Goal: Task Accomplishment & Management: Manage account settings

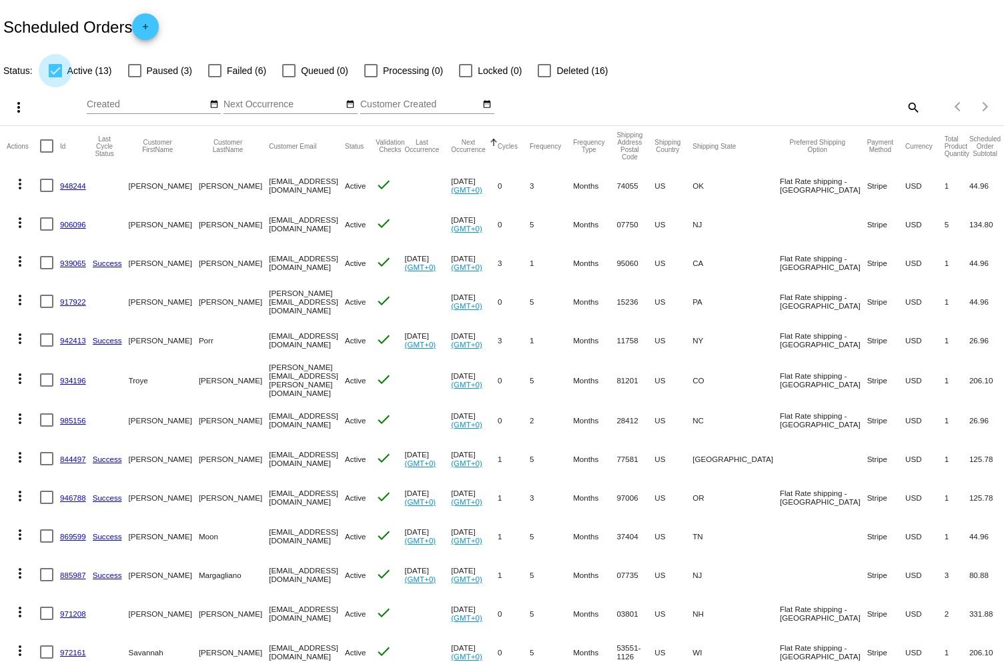
click at [55, 71] on div at bounding box center [55, 70] width 13 height 13
click at [55, 77] on input "Active (13)" at bounding box center [55, 77] width 1 height 1
checkbox input "false"
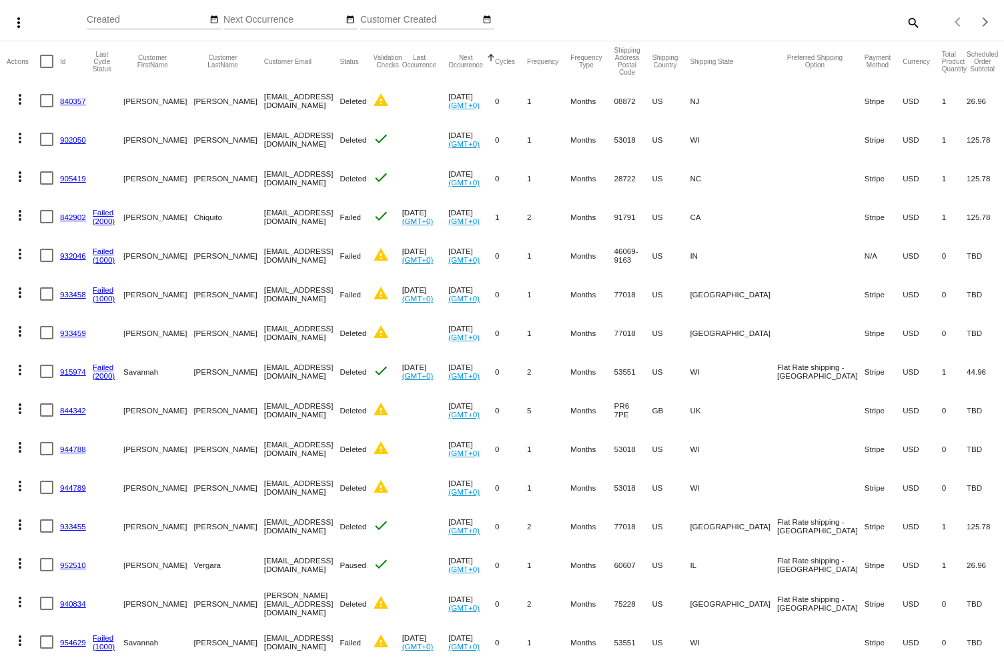
scroll to position [90, 0]
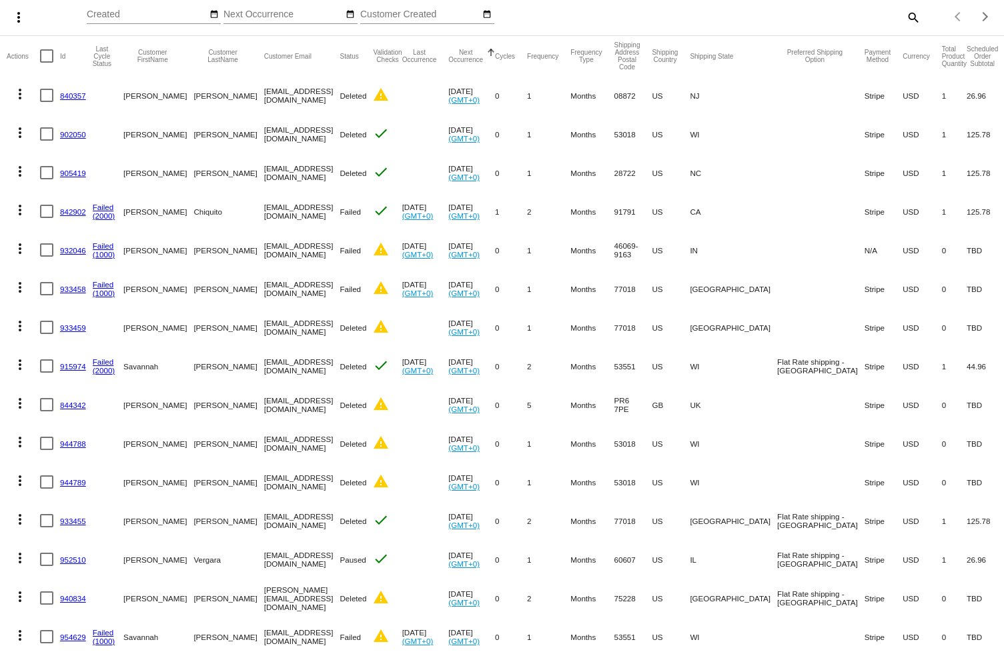
click at [46, 95] on div at bounding box center [46, 95] width 13 height 13
click at [46, 102] on input "checkbox" at bounding box center [46, 102] width 1 height 1
checkbox input "true"
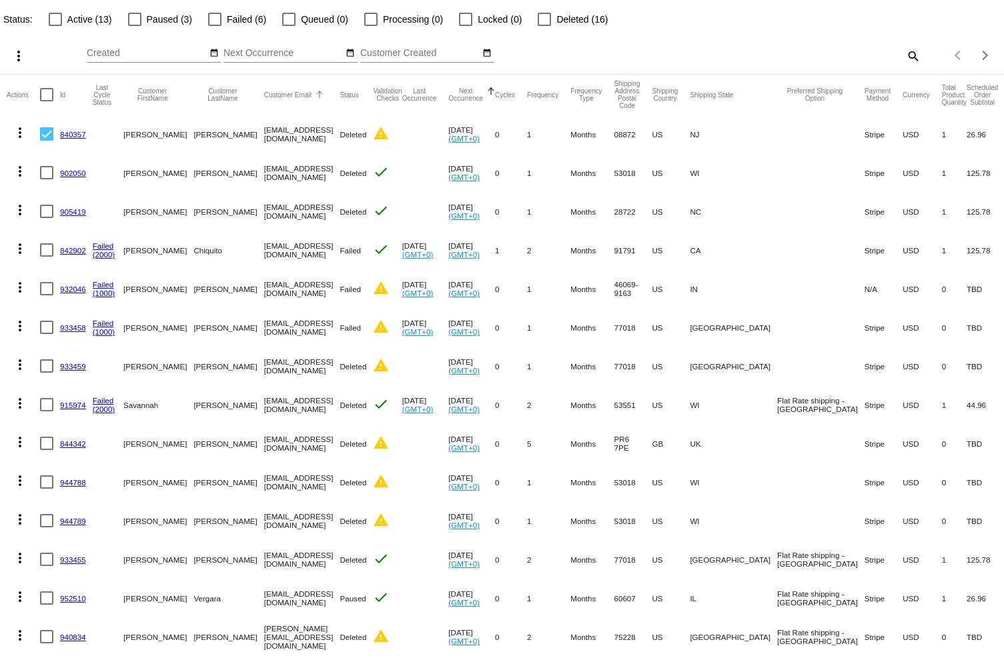
scroll to position [58, 0]
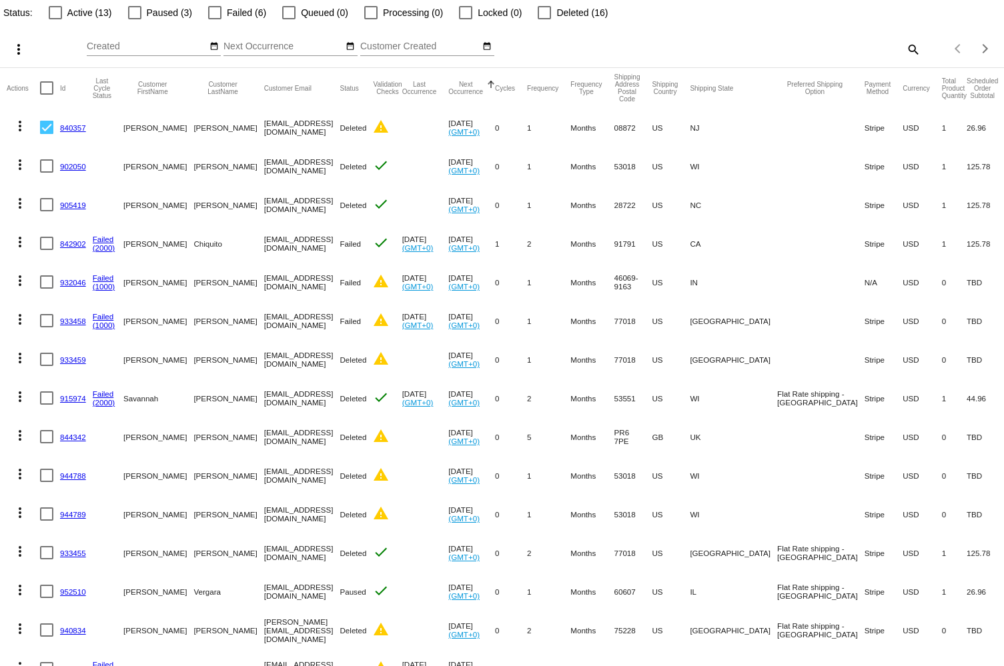
click at [57, 11] on div at bounding box center [55, 12] width 13 height 13
click at [55, 19] on input "Active (13)" at bounding box center [55, 19] width 1 height 1
checkbox input "true"
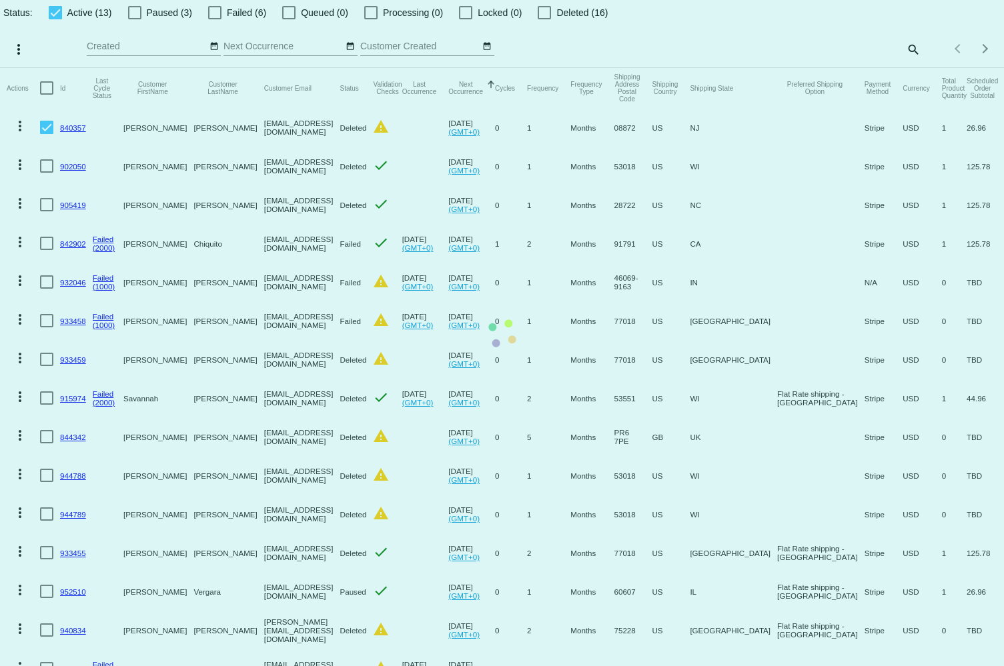
scroll to position [39, 0]
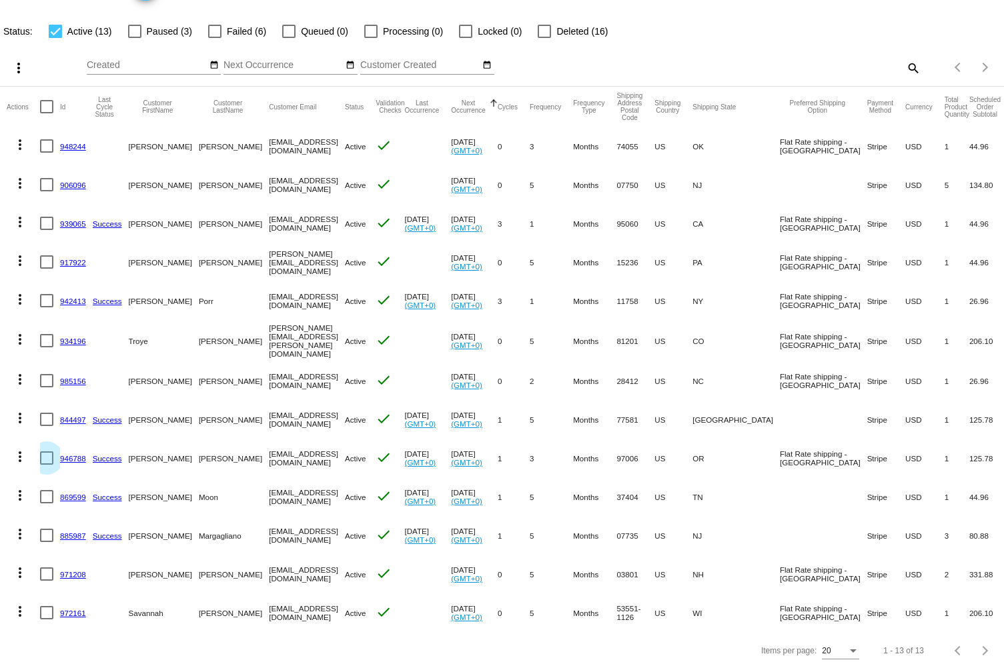
click at [45, 455] on div at bounding box center [46, 457] width 13 height 13
click at [46, 465] on input "checkbox" at bounding box center [46, 465] width 1 height 1
checkbox input "true"
click at [19, 451] on mat-icon "more_vert" at bounding box center [20, 457] width 16 height 16
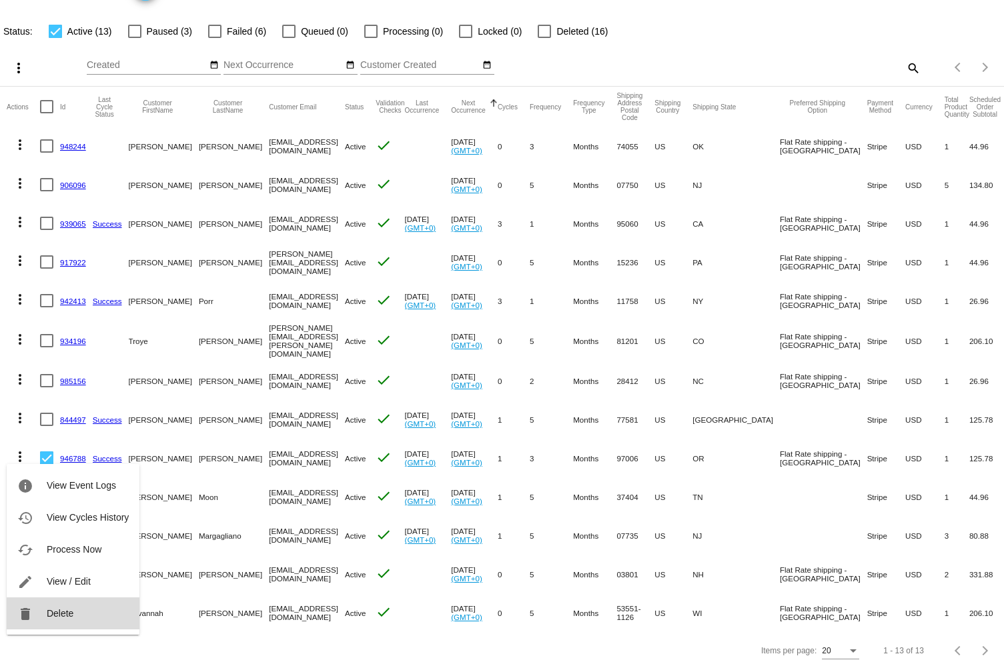
click at [57, 613] on span "Delete" at bounding box center [60, 613] width 27 height 11
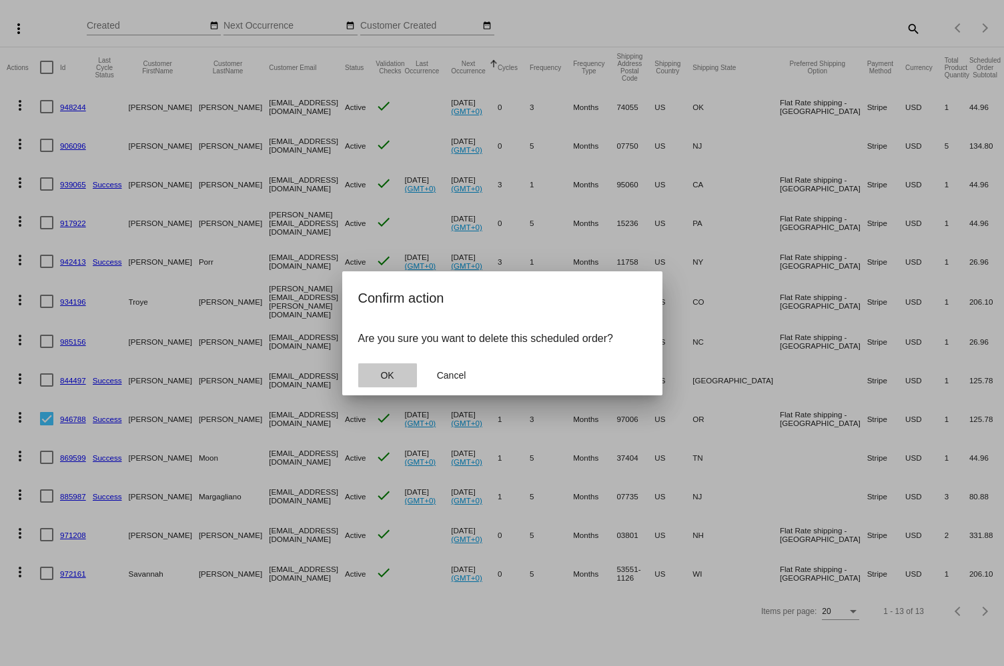
click at [402, 384] on button "OK" at bounding box center [387, 375] width 59 height 24
